Goal: Task Accomplishment & Management: Use online tool/utility

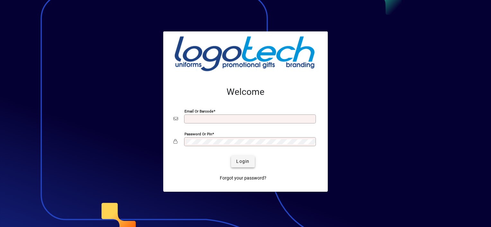
type input "**********"
click at [244, 158] on span "Login" at bounding box center [242, 161] width 13 height 7
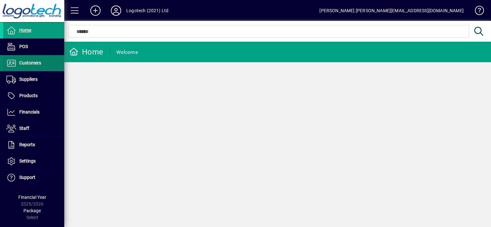
click at [37, 63] on span "Customers" at bounding box center [30, 62] width 22 height 5
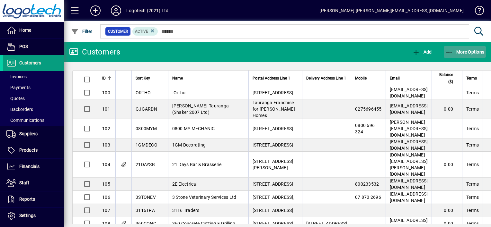
click at [447, 51] on icon "button" at bounding box center [449, 52] width 8 height 6
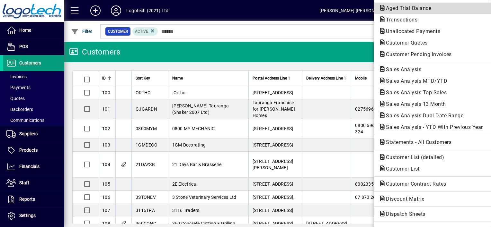
click at [418, 9] on span "Aged Trial Balance" at bounding box center [407, 8] width 56 height 6
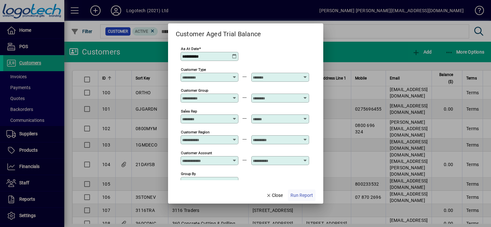
click at [302, 194] on span "Run Report" at bounding box center [301, 195] width 22 height 7
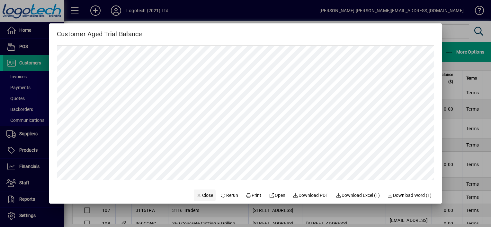
click at [203, 195] on span "Close" at bounding box center [204, 195] width 17 height 7
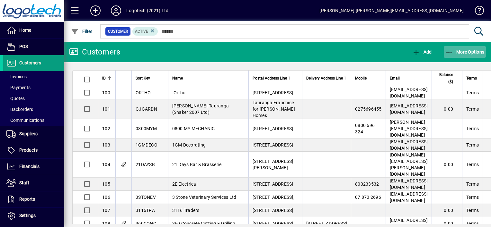
click at [451, 51] on icon "button" at bounding box center [449, 52] width 8 height 6
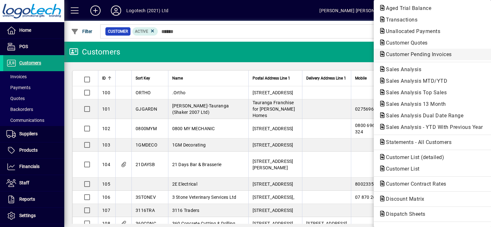
click at [412, 55] on span "Customer Pending Invoices" at bounding box center [417, 54] width 76 height 6
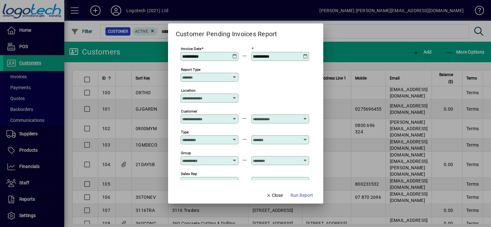
click at [234, 54] on icon at bounding box center [234, 54] width 5 height 0
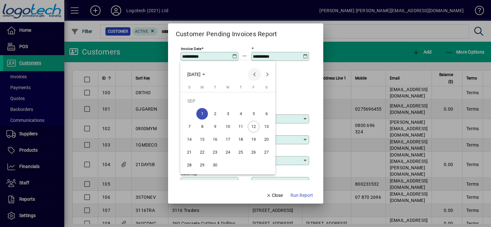
click at [252, 74] on span "Previous month" at bounding box center [254, 74] width 13 height 13
click at [239, 95] on span "1" at bounding box center [241, 101] width 12 height 12
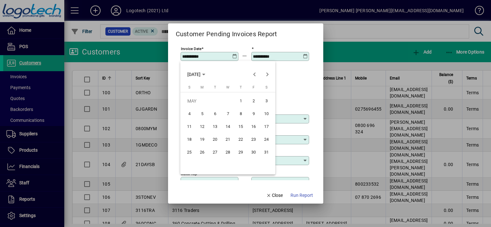
type input "**********"
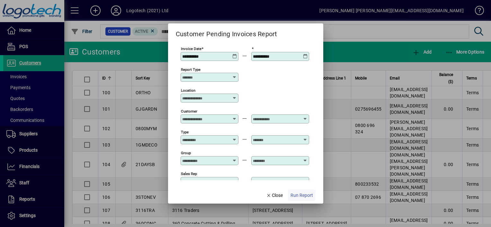
click at [298, 193] on span "Run Report" at bounding box center [301, 195] width 22 height 7
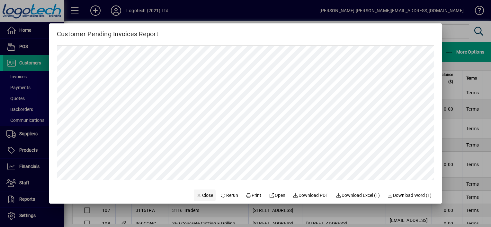
click at [206, 194] on span "Close" at bounding box center [204, 195] width 17 height 7
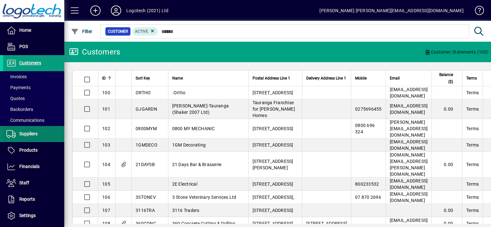
click at [39, 133] on span at bounding box center [33, 134] width 61 height 15
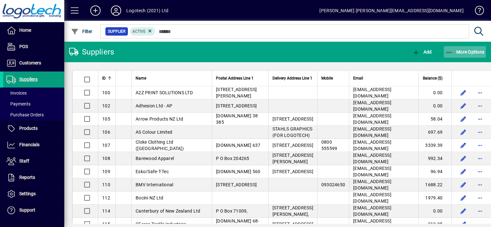
click at [447, 53] on icon "button" at bounding box center [449, 52] width 8 height 6
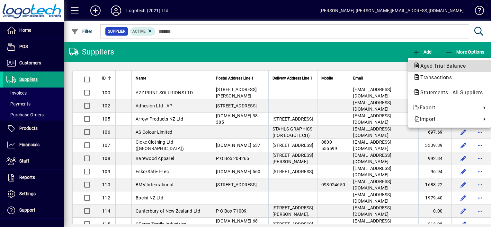
click at [439, 64] on span "Aged Trial Balance" at bounding box center [441, 66] width 56 height 6
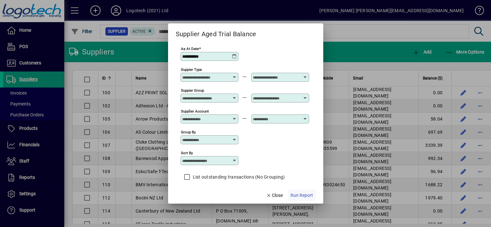
click at [303, 196] on span "Run Report" at bounding box center [301, 195] width 22 height 7
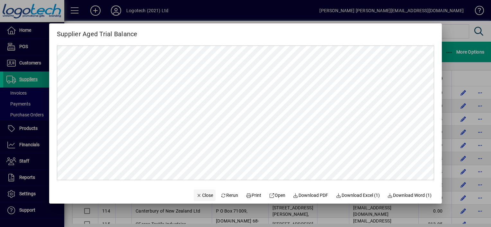
click at [204, 197] on span "Close" at bounding box center [204, 195] width 17 height 7
